Goal: Find specific page/section: Find specific page/section

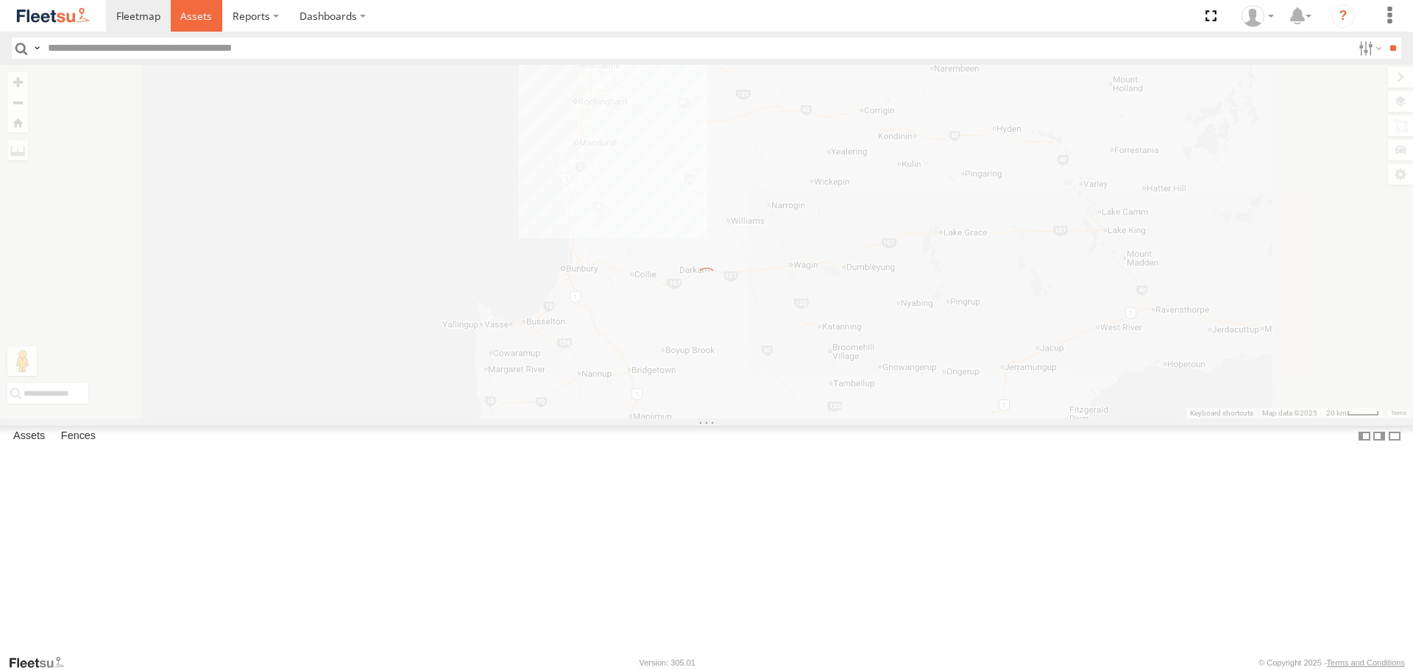
click at [203, 14] on span at bounding box center [196, 16] width 32 height 14
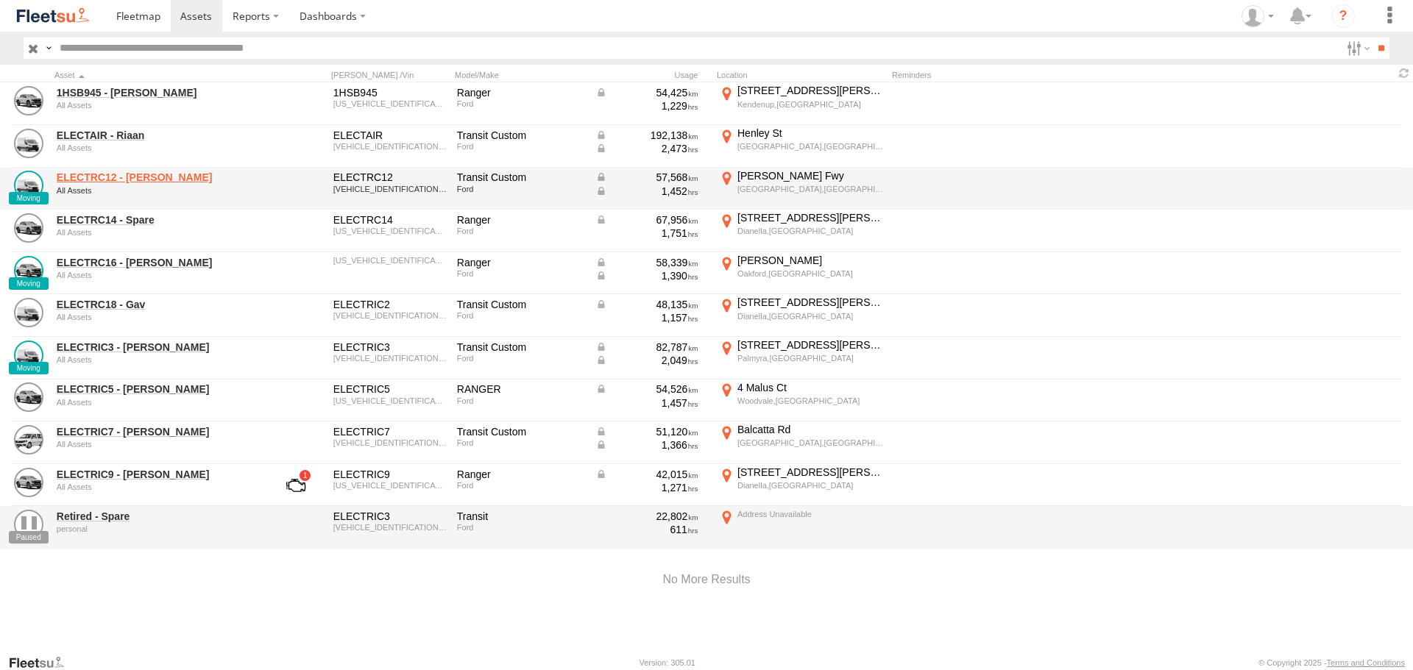
click at [140, 179] on link "ELECTRC12 - [PERSON_NAME]" at bounding box center [158, 177] width 202 height 13
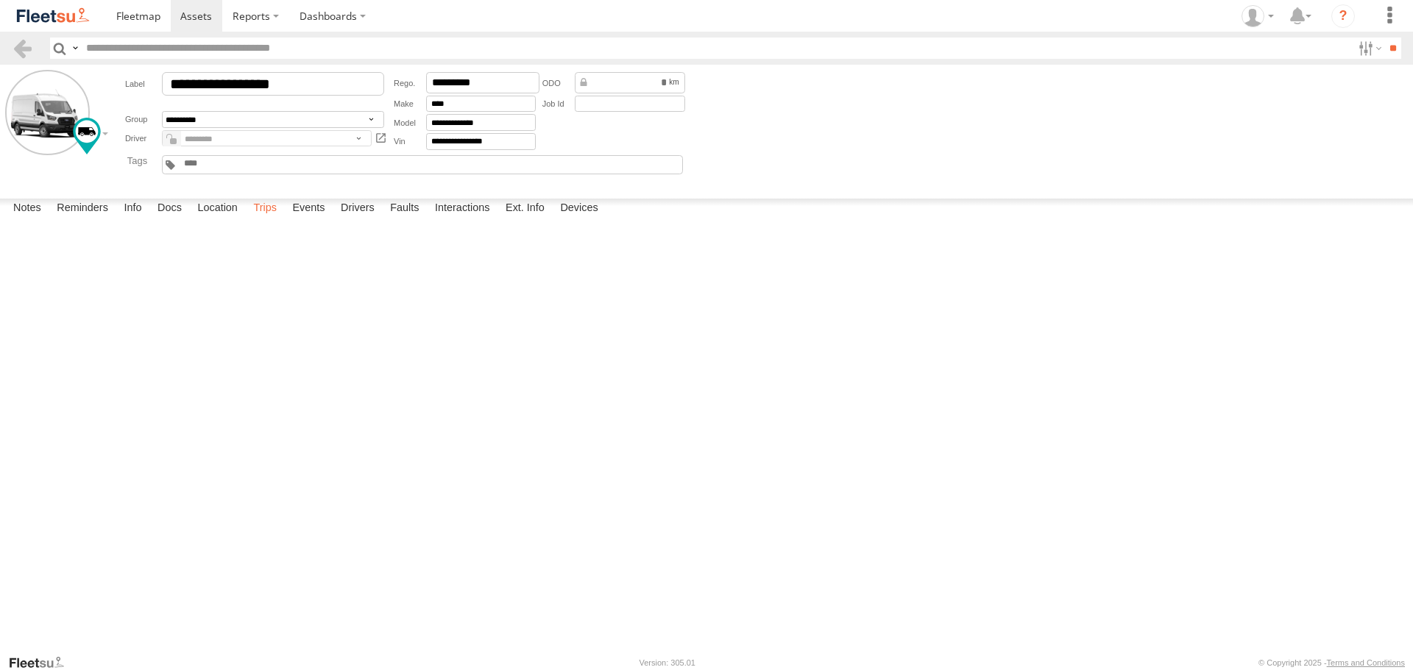
click at [267, 219] on label "Trips" at bounding box center [265, 209] width 38 height 21
click at [383, 177] on div "delete" at bounding box center [399, 165] width 577 height 26
